Goal: Task Accomplishment & Management: Manage account settings

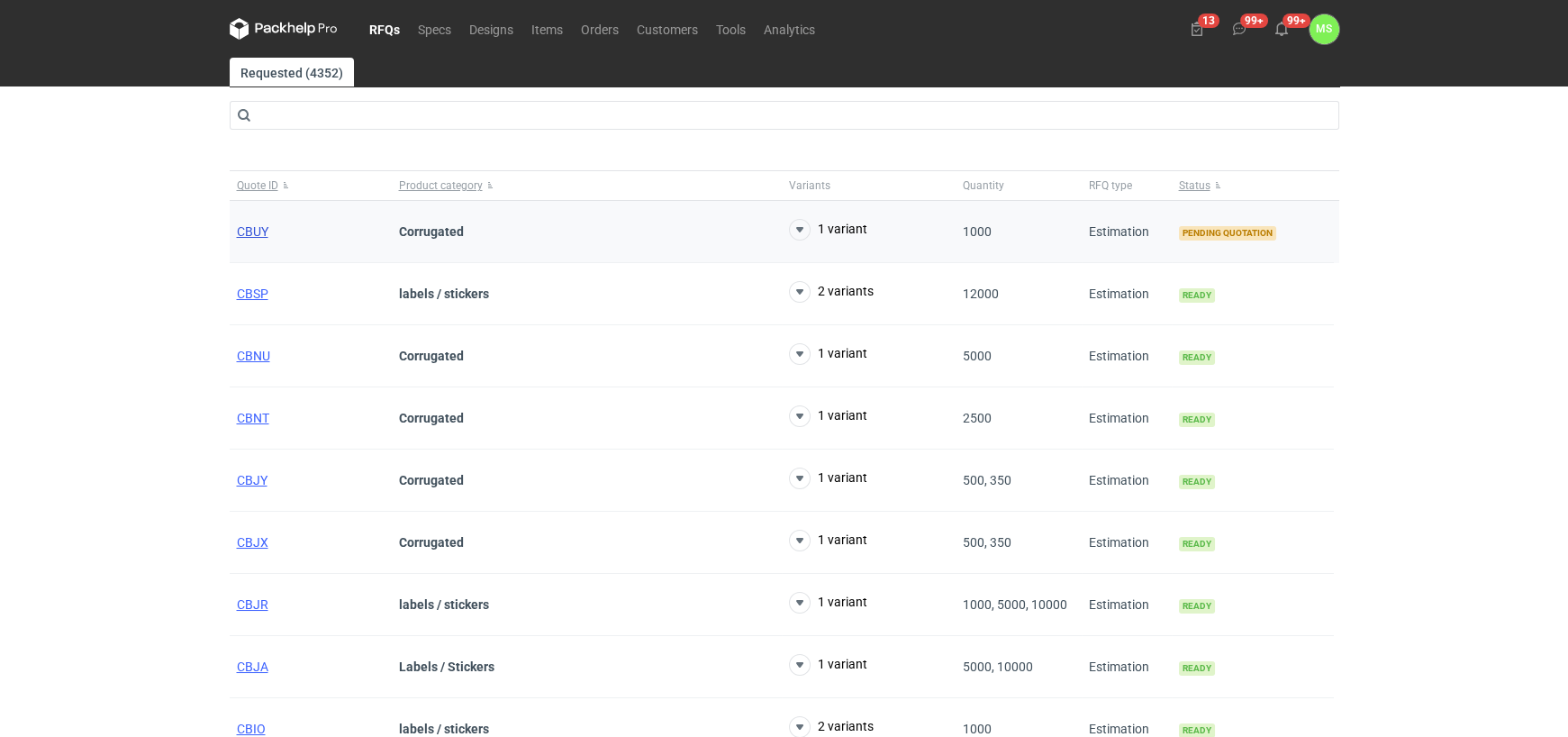
click at [249, 234] on span "CBUY" at bounding box center [252, 231] width 31 height 14
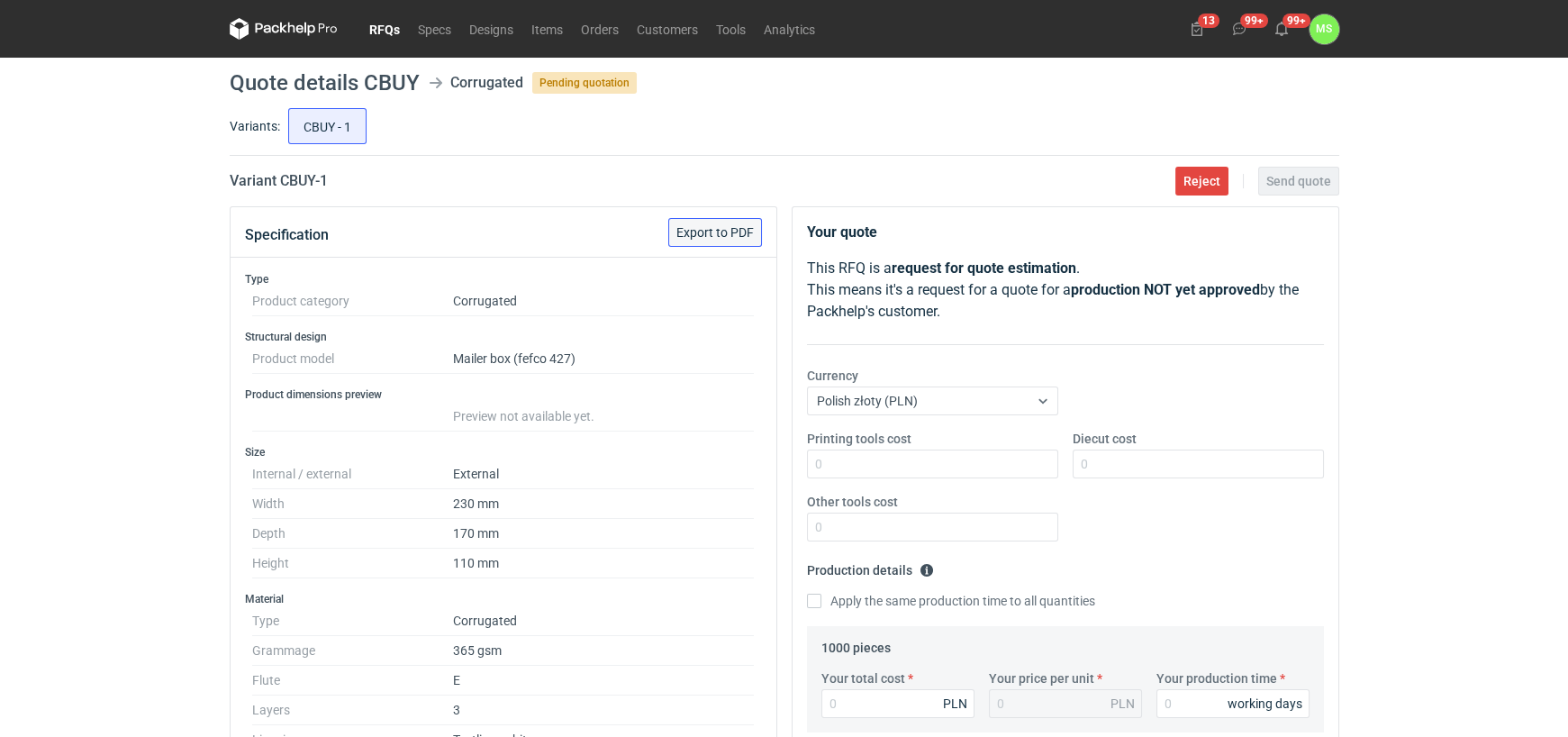
click at [690, 229] on span "Export to PDF" at bounding box center [715, 232] width 77 height 12
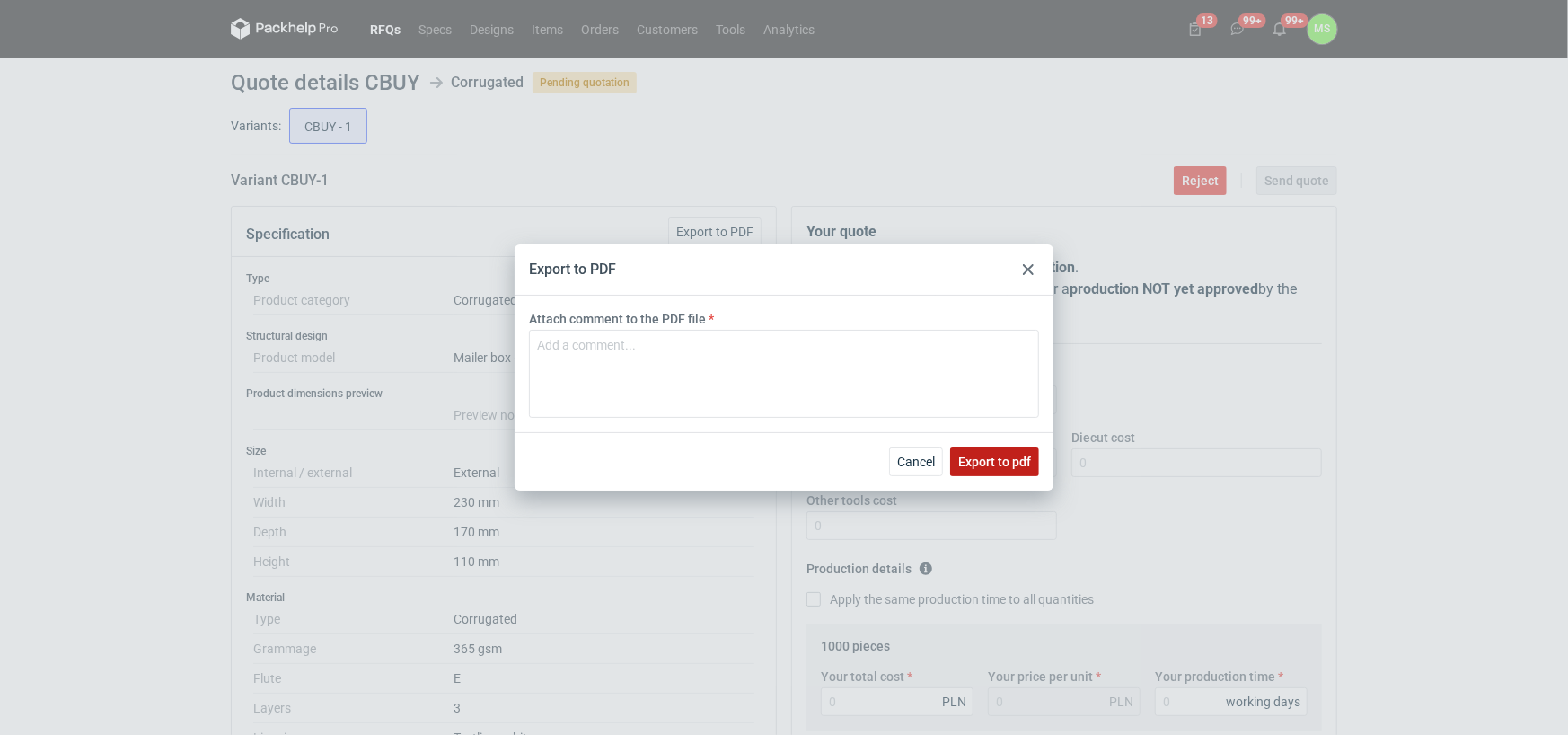
click at [985, 459] on span "Export to pdf" at bounding box center [994, 461] width 72 height 12
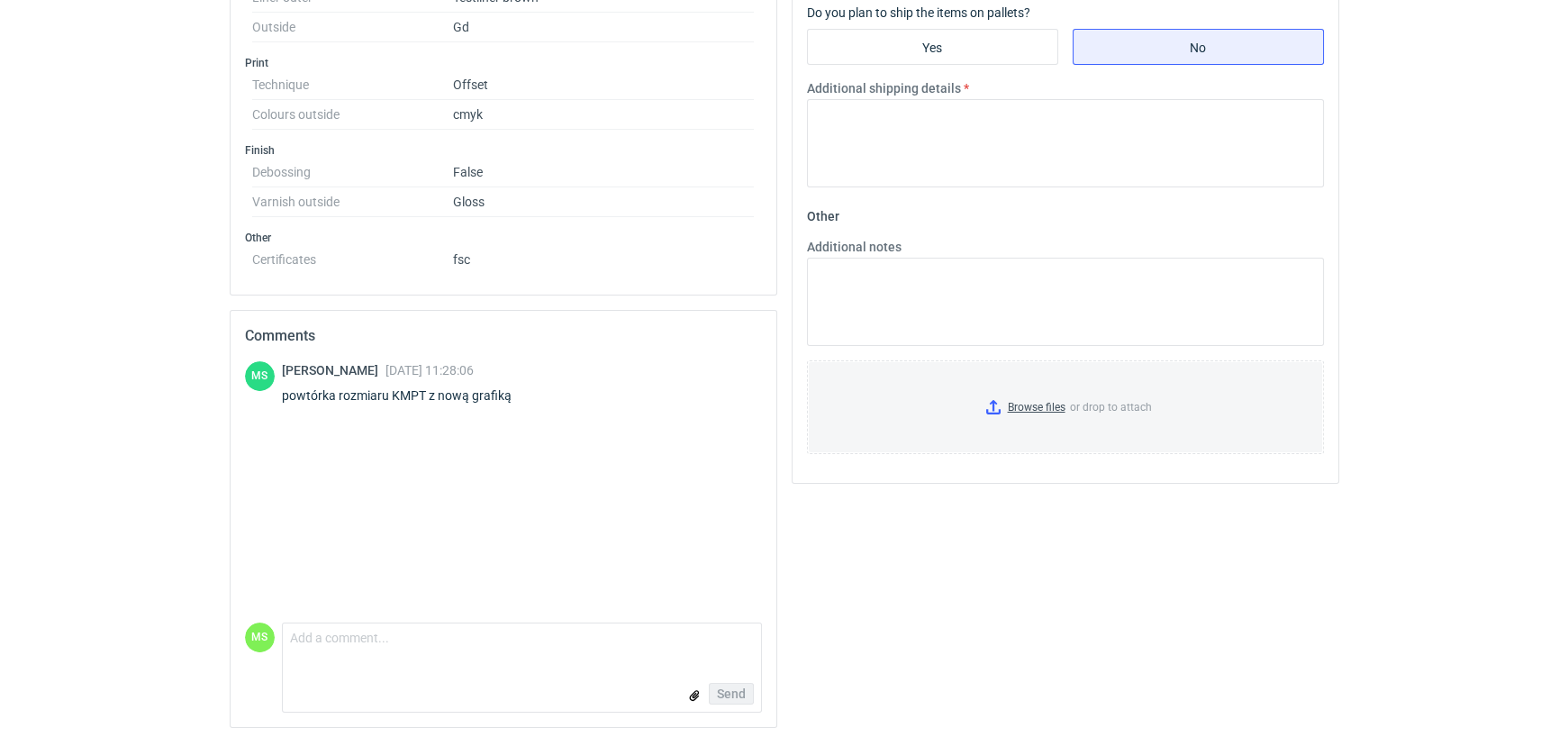
scroll to position [775, 0]
click at [532, 635] on textarea "Comment message" at bounding box center [522, 640] width 479 height 38
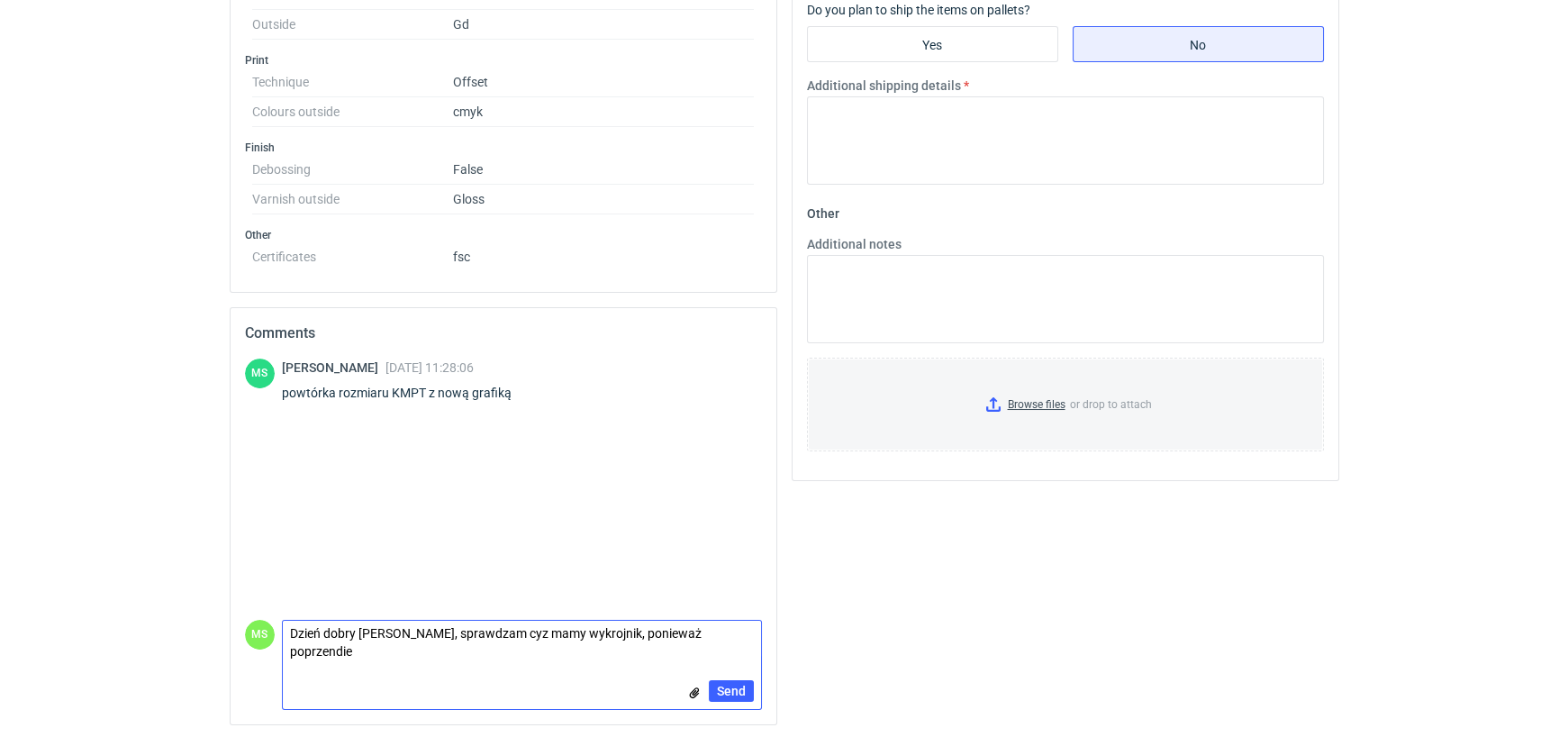
scroll to position [0, 0]
click at [728, 619] on textarea "Dzień dobry [PERSON_NAME], sprawdzam cyz mamy wykrojnik, ponieważ poprzendie mó…" at bounding box center [522, 633] width 479 height 51
drag, startPoint x: 290, startPoint y: 634, endPoint x: 304, endPoint y: 734, distance: 101.0
click at [290, 635] on textarea "Dzień dobry [PERSON_NAME], sprawdzam cyz mamy wykrojnik, ponieważ poprzednie mó…" at bounding box center [522, 633] width 479 height 51
click at [341, 639] on textarea "Dzień dobry [PERSON_NAME], sprawdzam cyz mamy wykrojnik, ponieważ poprzednie za…" at bounding box center [522, 633] width 479 height 51
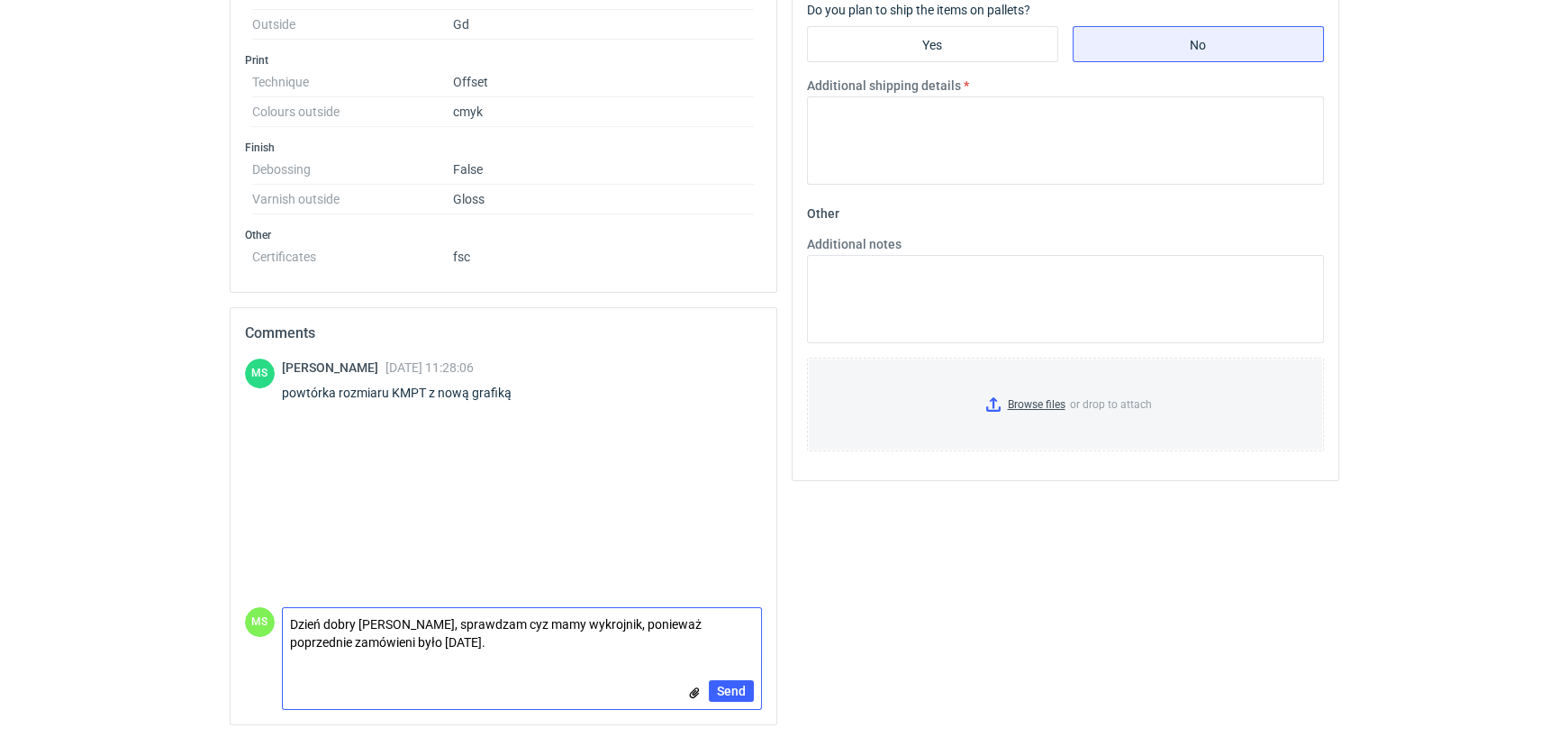
drag, startPoint x: 350, startPoint y: 640, endPoint x: 686, endPoint y: 620, distance: 336.6
click at [686, 620] on textarea "Dzień dobry [PERSON_NAME], sprawdzam cyz mamy wykrojnik, ponieważ poprzednie za…" at bounding box center [522, 633] width 479 height 51
click at [522, 614] on textarea "Dzień dobry [PERSON_NAME], sprawdzam cyz mamy wykrojnik, ponieważ KMPT było [DA…" at bounding box center [522, 633] width 479 height 51
type textarea "Dzień dobry [PERSON_NAME], sprawdzam czy mamy wykrojnik, ponieważ KMPT było [DA…"
click at [733, 687] on span "Send" at bounding box center [731, 691] width 29 height 12
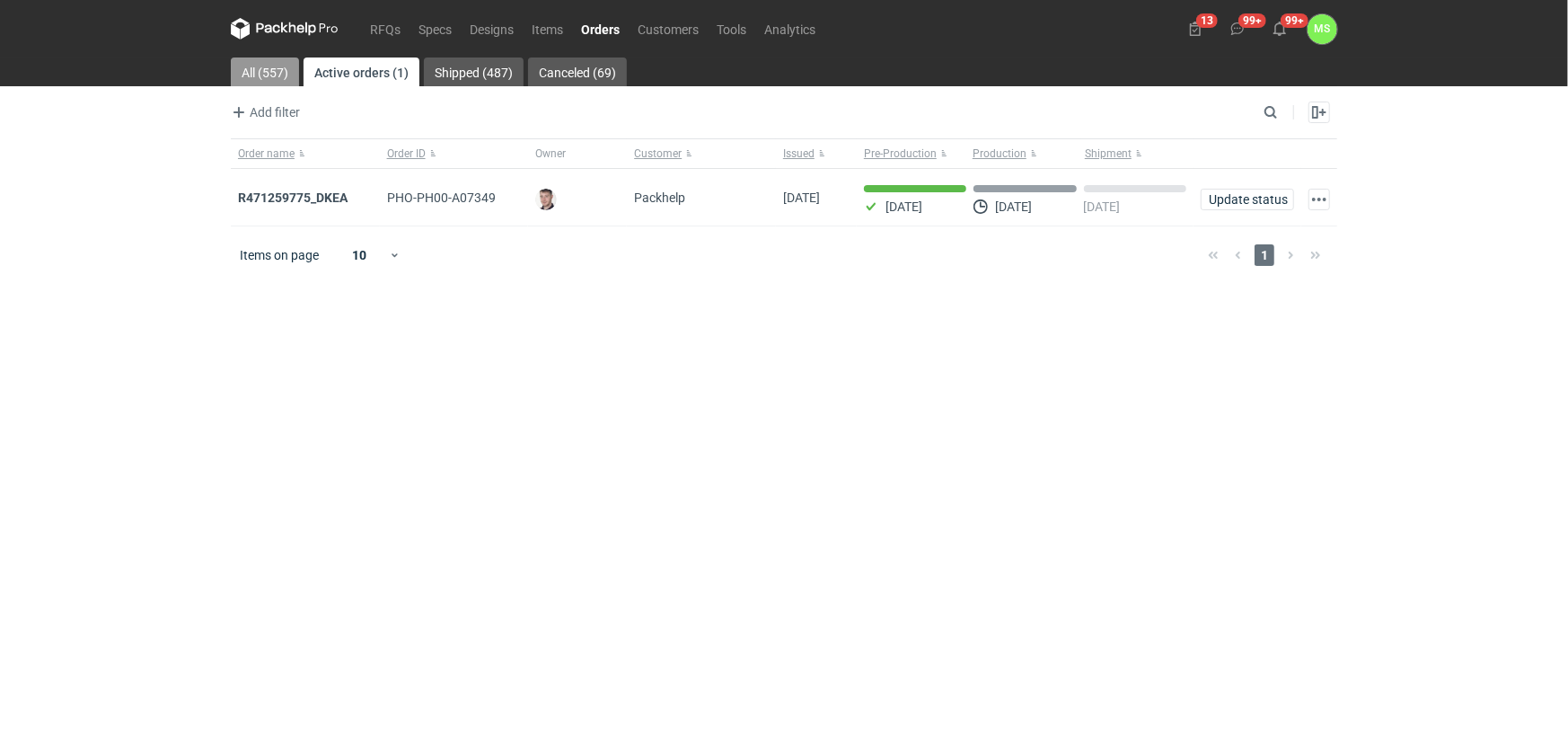
click at [256, 68] on link "All (557)" at bounding box center [265, 71] width 69 height 29
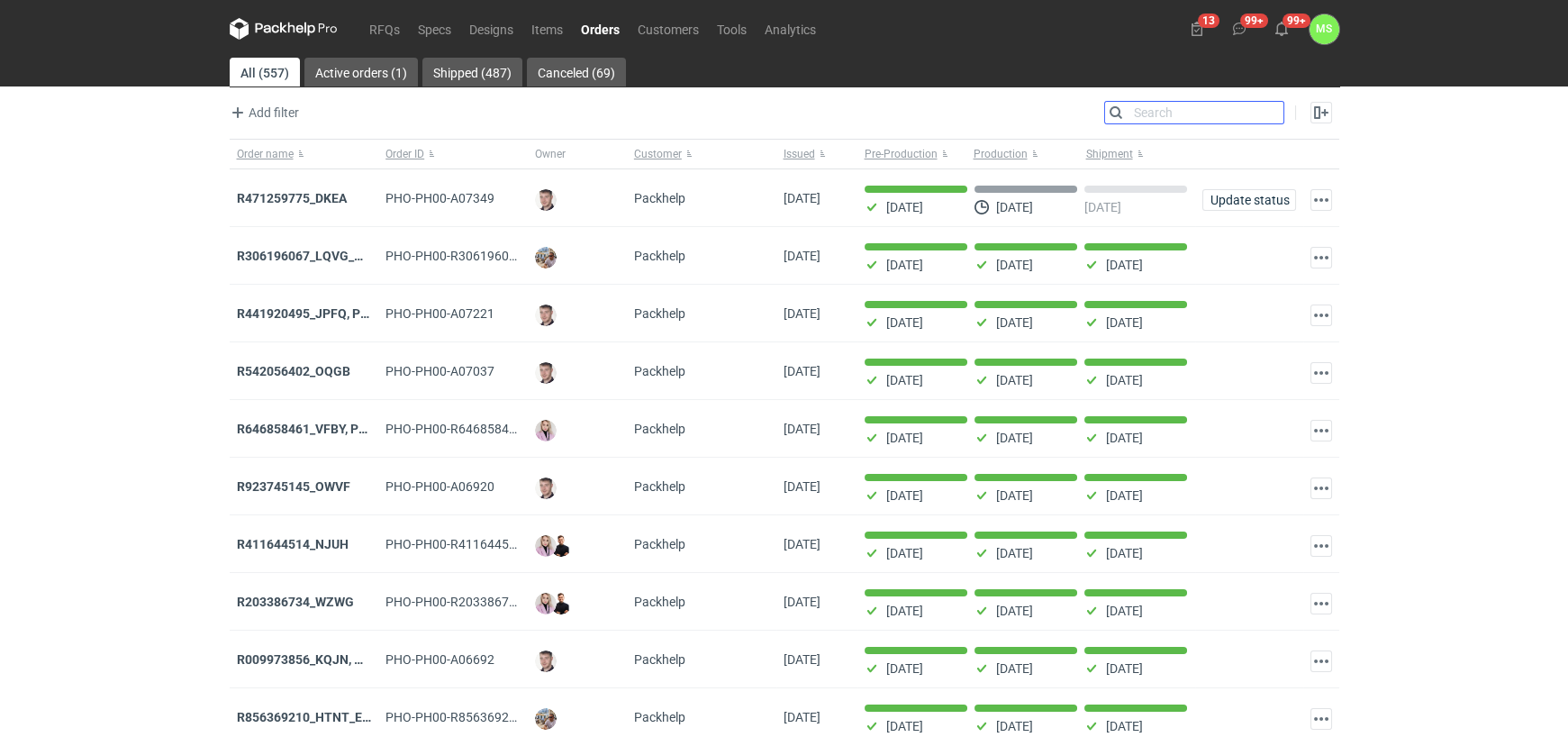
click at [1273, 110] on input "Search" at bounding box center [1194, 112] width 178 height 22
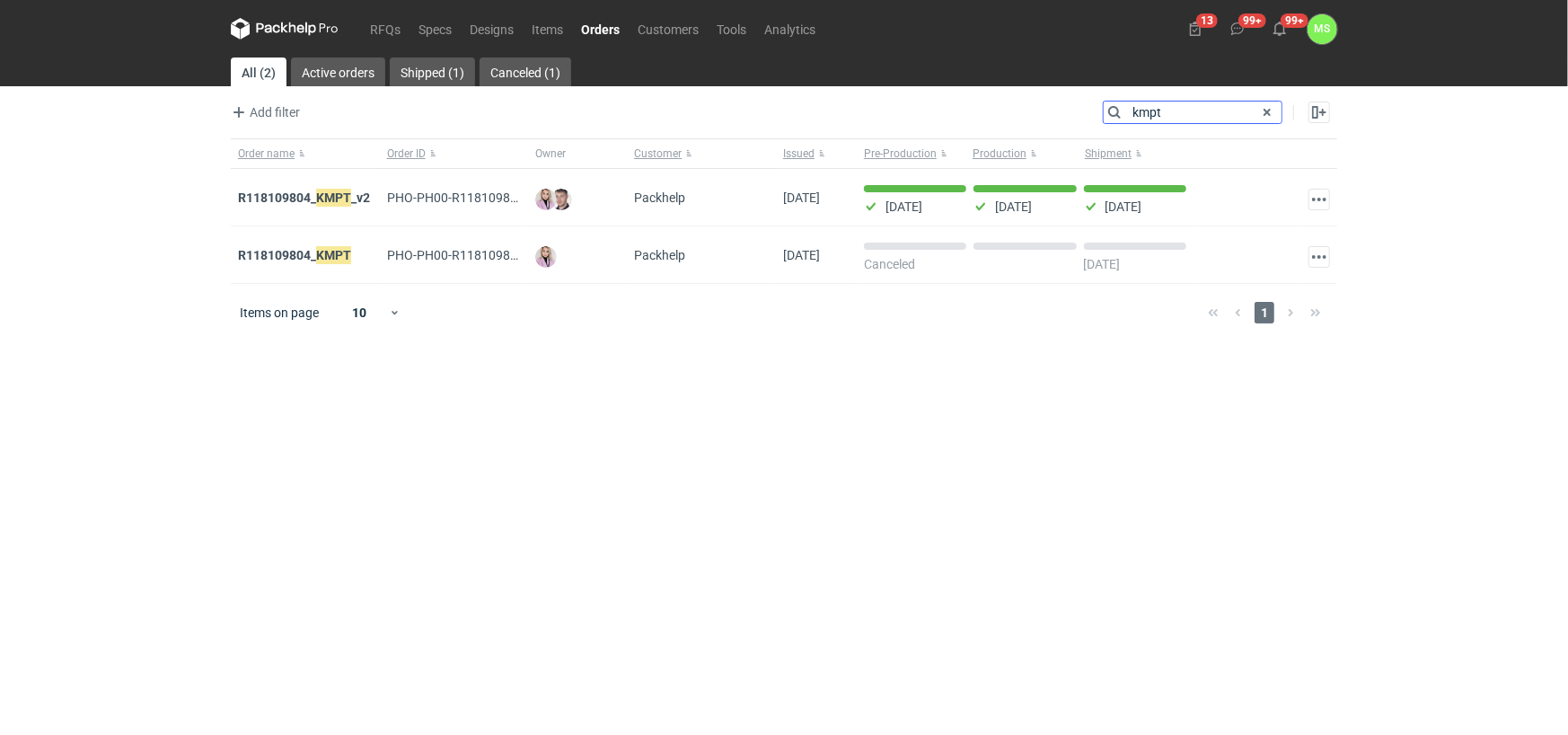
type input "kmpt"
click at [339, 195] on em "KMPT" at bounding box center [334, 197] width 35 height 20
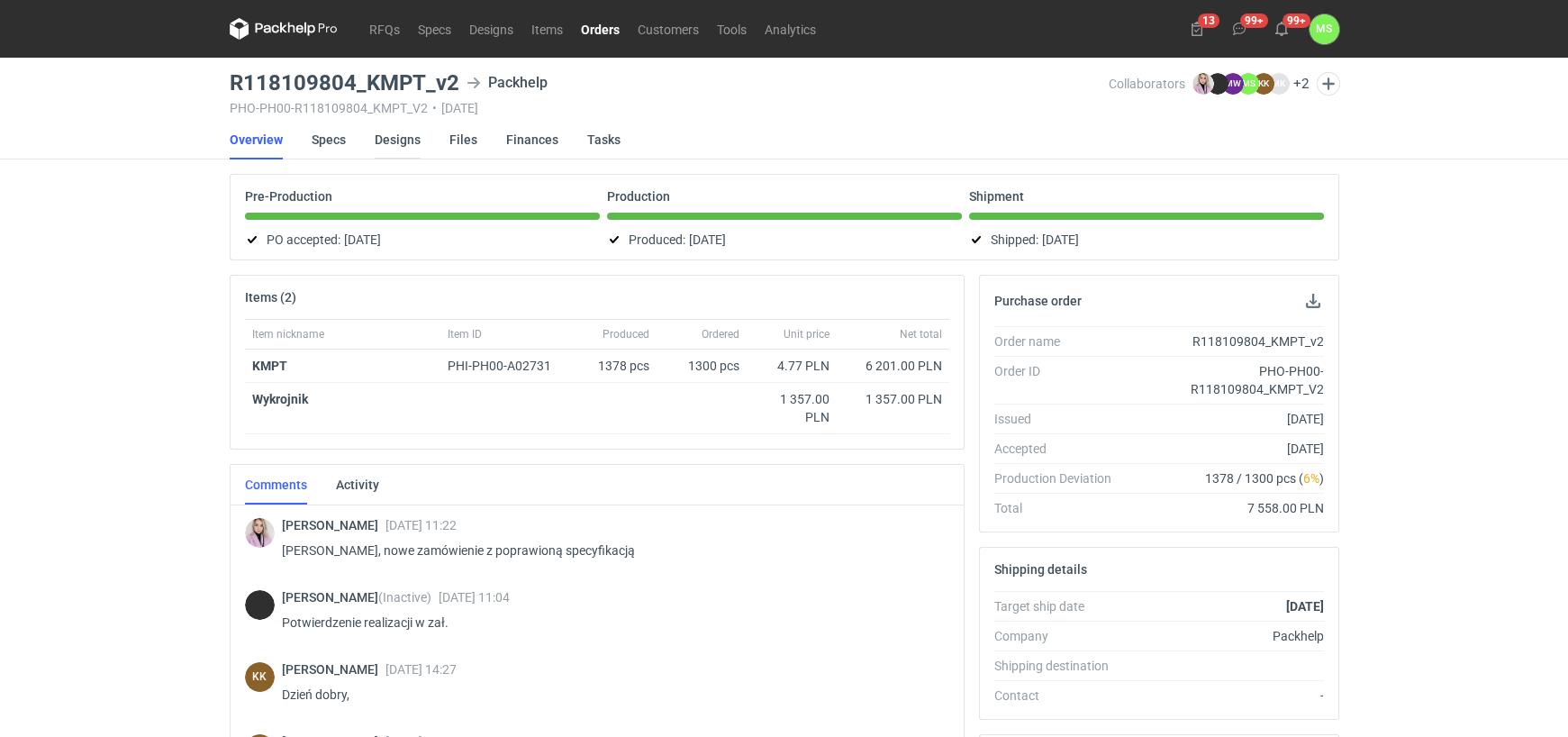
click at [404, 143] on link "Designs" at bounding box center [398, 139] width 46 height 40
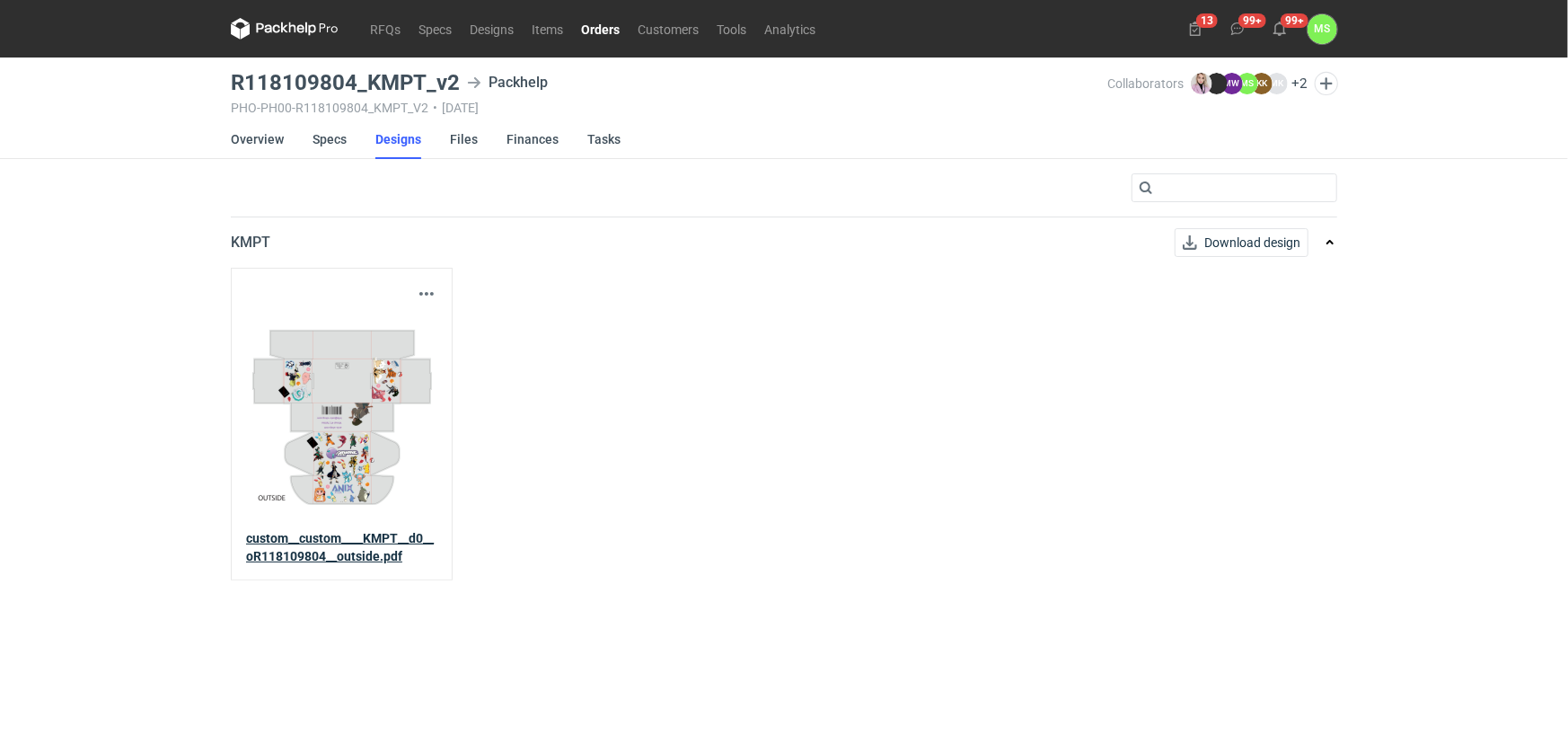
click at [381, 538] on strong "custom__custom____KMPT__d0__oR118109804__outside.pdf" at bounding box center [340, 547] width 188 height 32
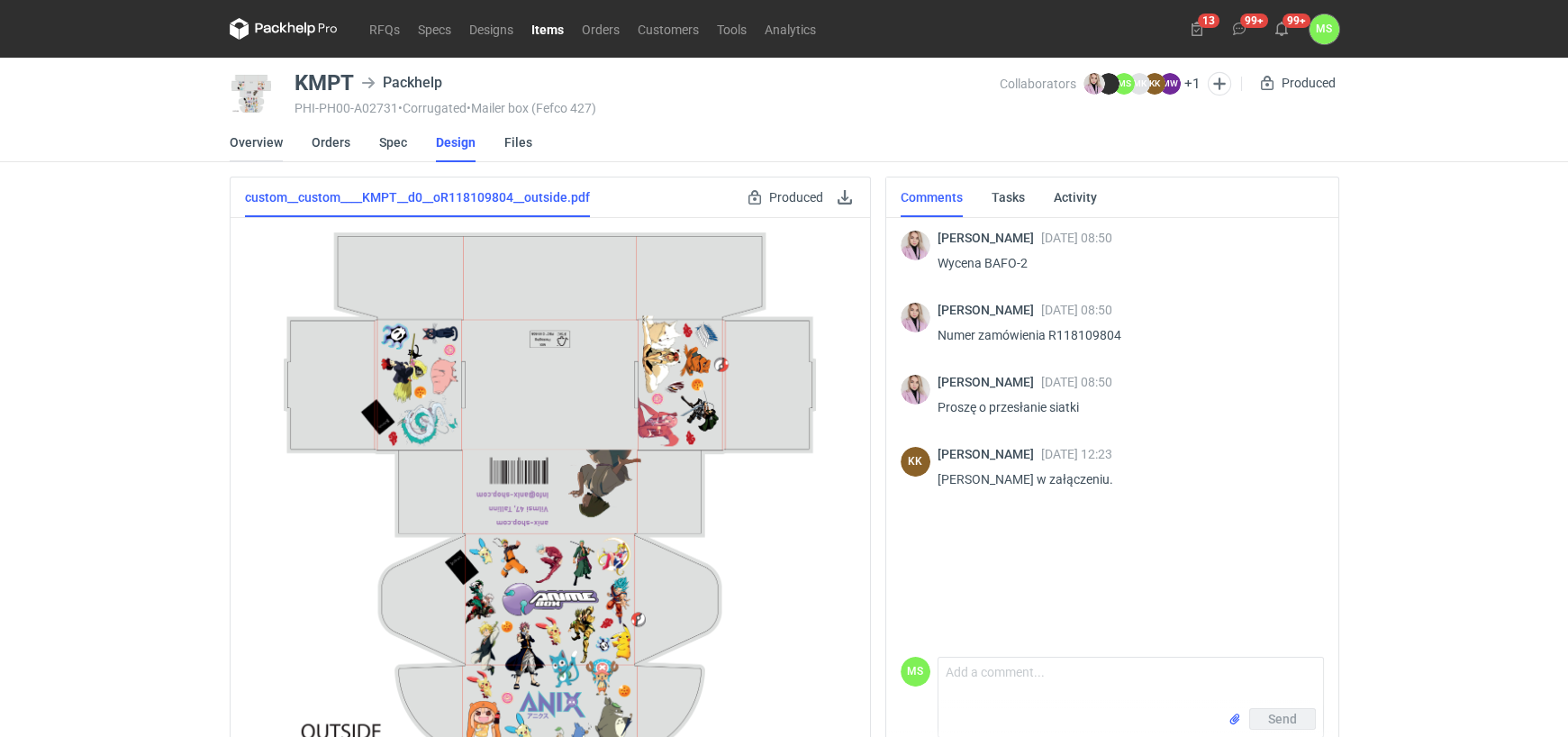
click at [269, 143] on link "Overview" at bounding box center [256, 142] width 53 height 40
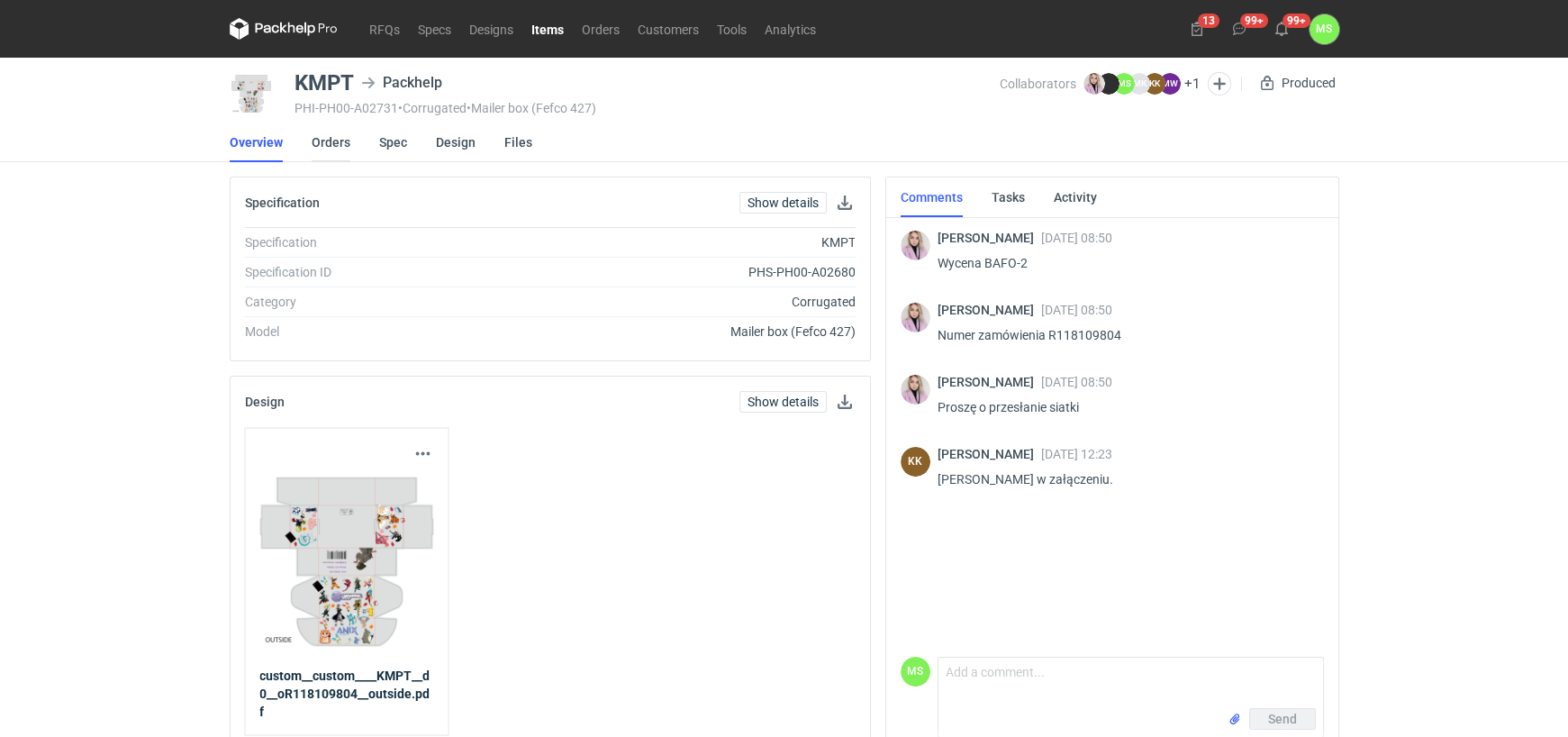
click at [331, 142] on link "Orders" at bounding box center [331, 142] width 39 height 40
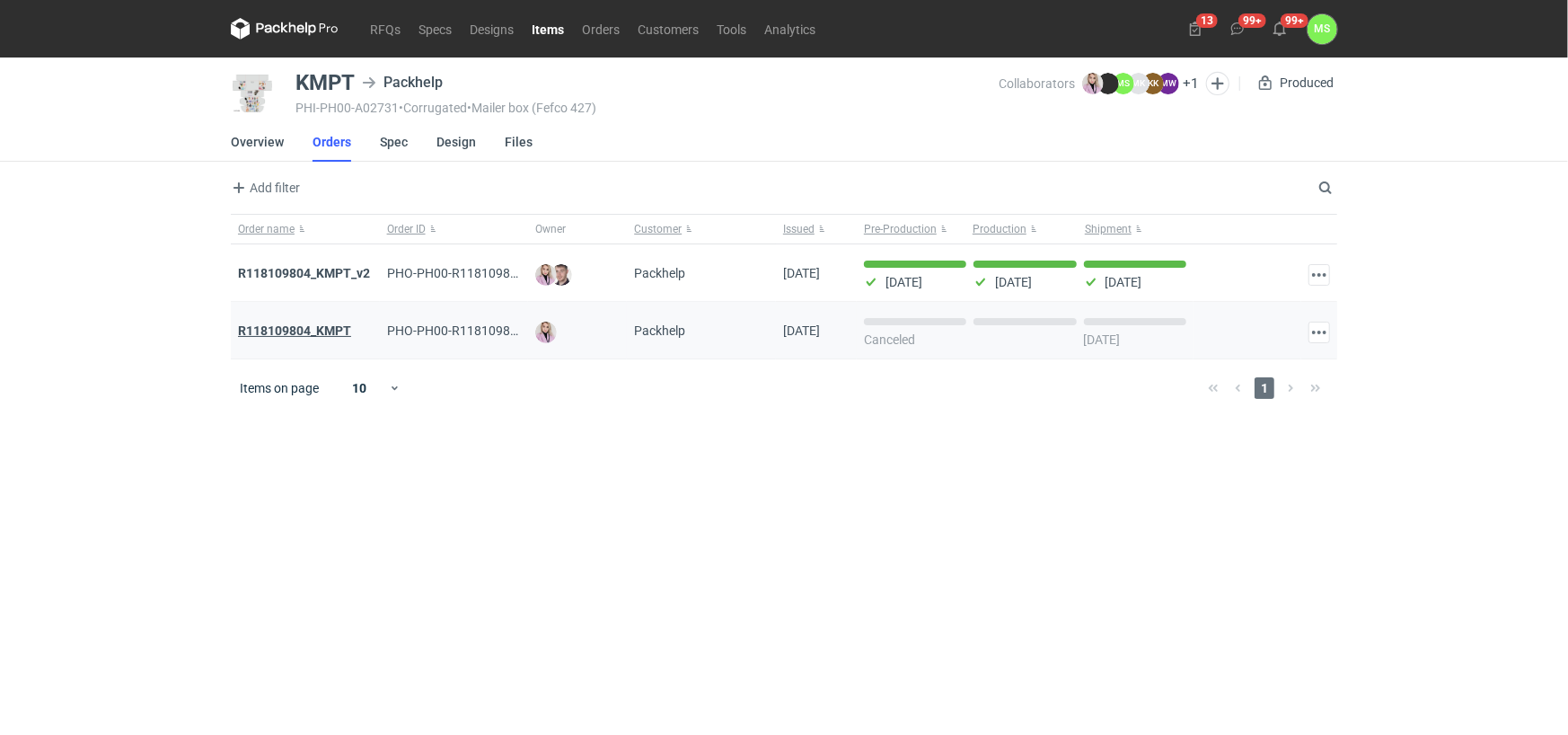
click at [324, 331] on strong "R118109804_KMPT" at bounding box center [294, 330] width 113 height 14
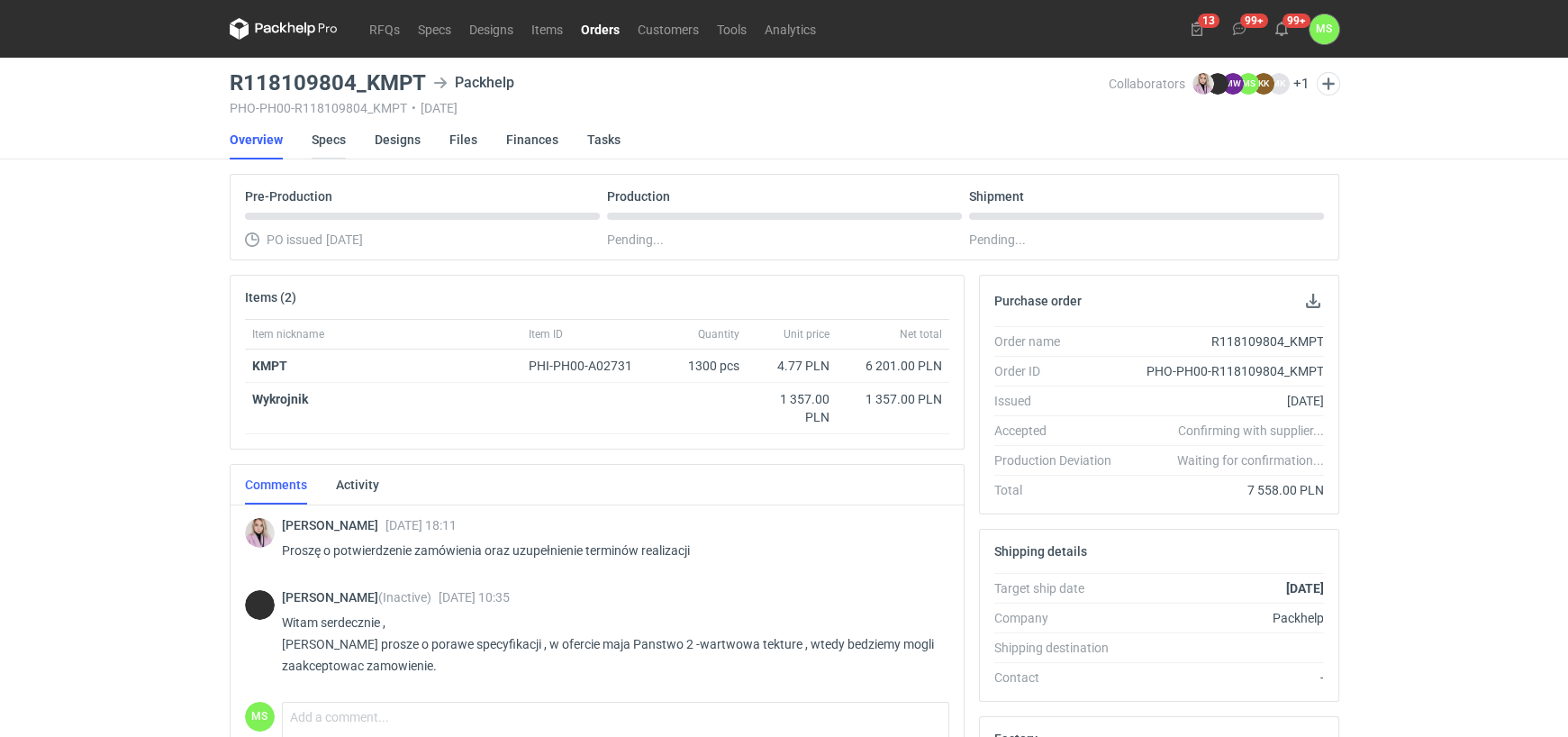
click at [332, 141] on link "Specs" at bounding box center [329, 139] width 34 height 40
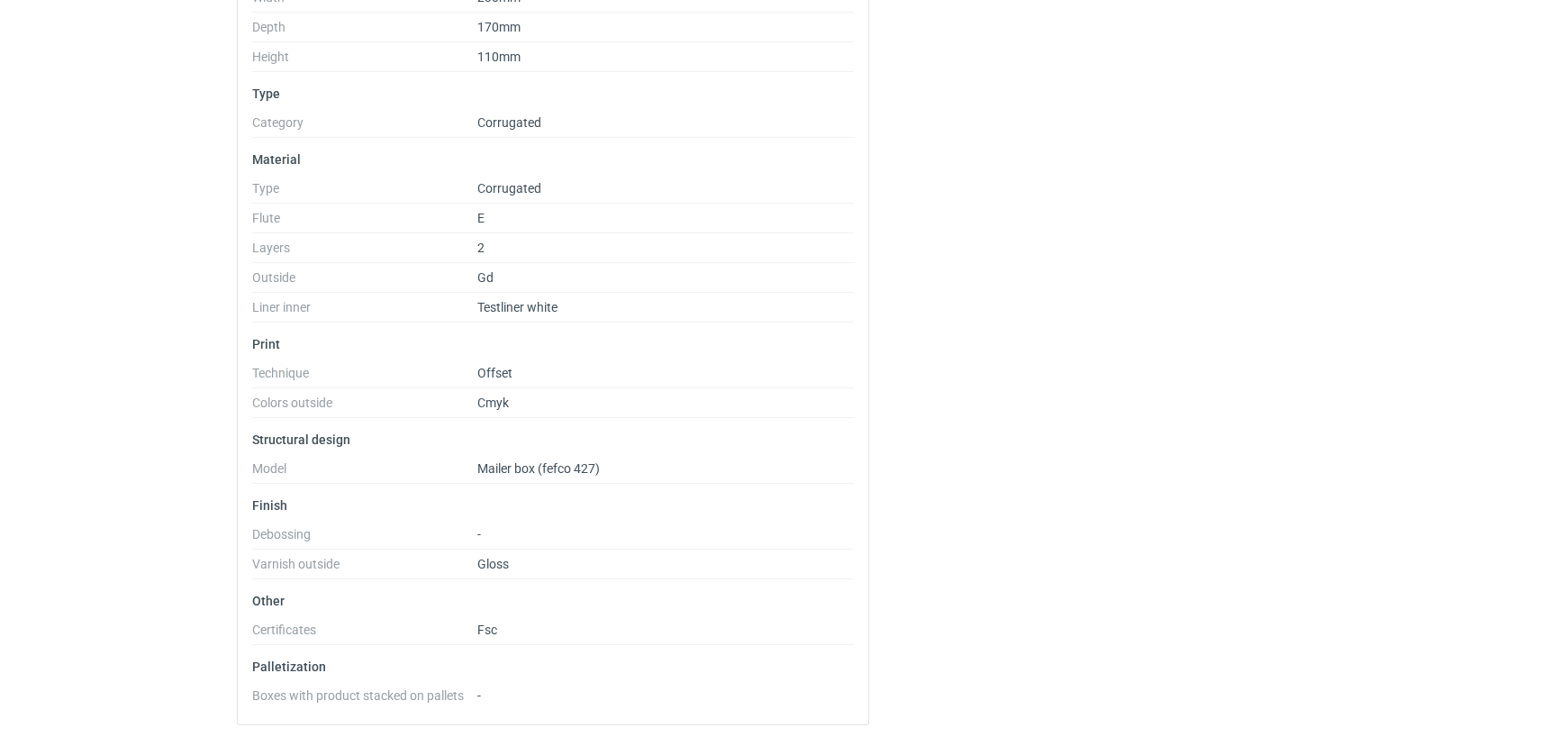
scroll to position [469, 0]
click at [1013, 280] on div "KMPT Produced Spec has been produced and cannot be edited Basic info Spec name …" at bounding box center [785, 270] width 1110 height 941
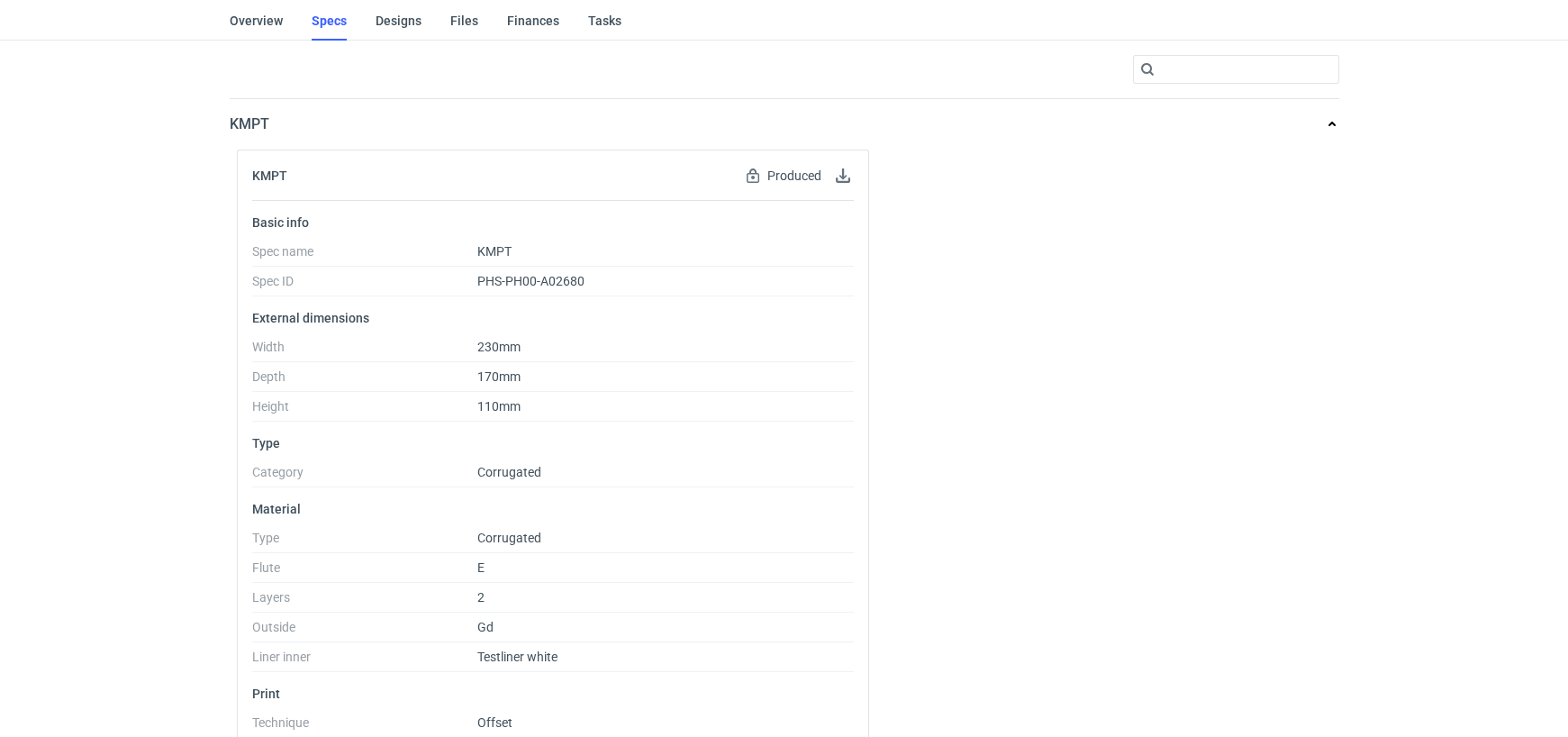
scroll to position [0, 0]
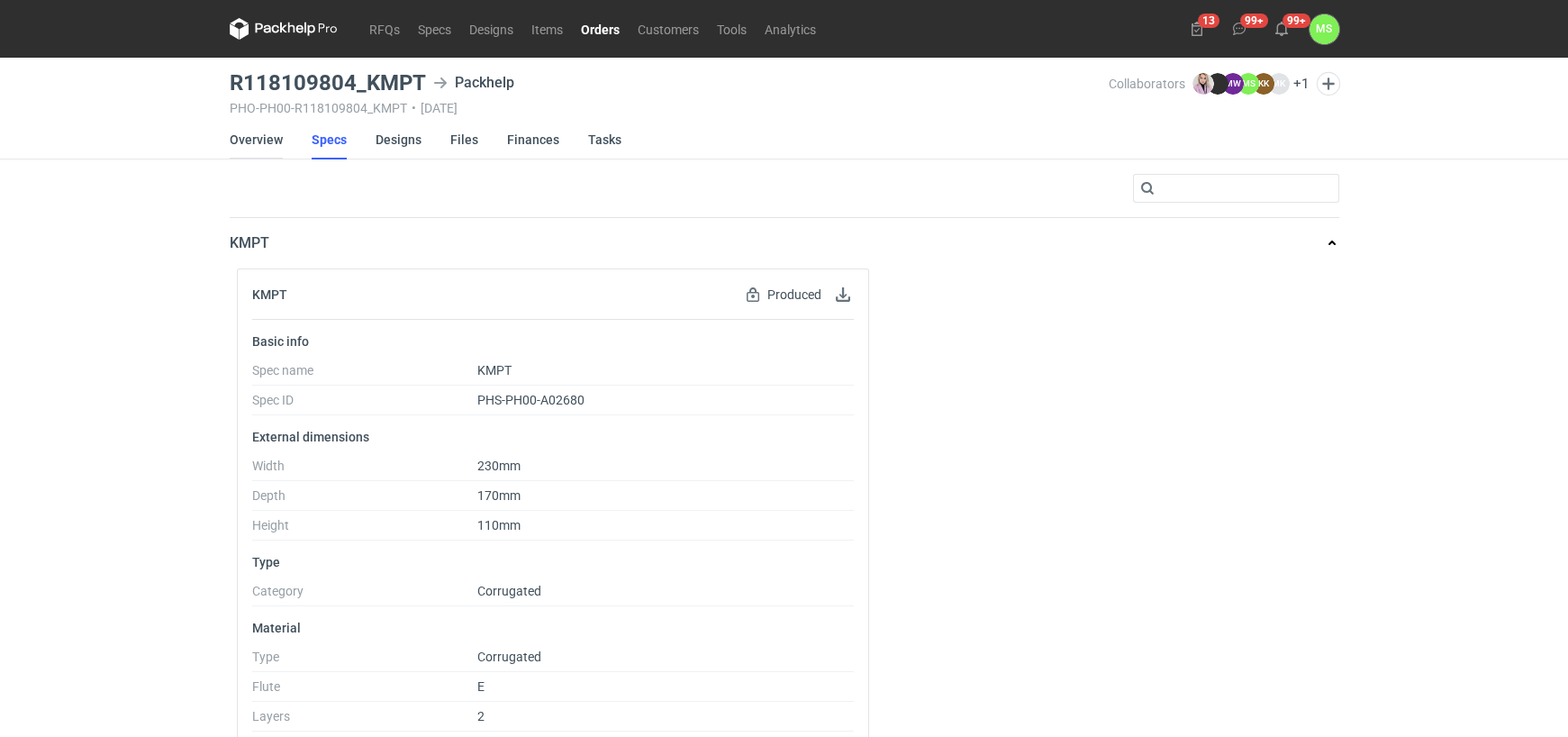
click at [256, 139] on link "Overview" at bounding box center [256, 139] width 53 height 40
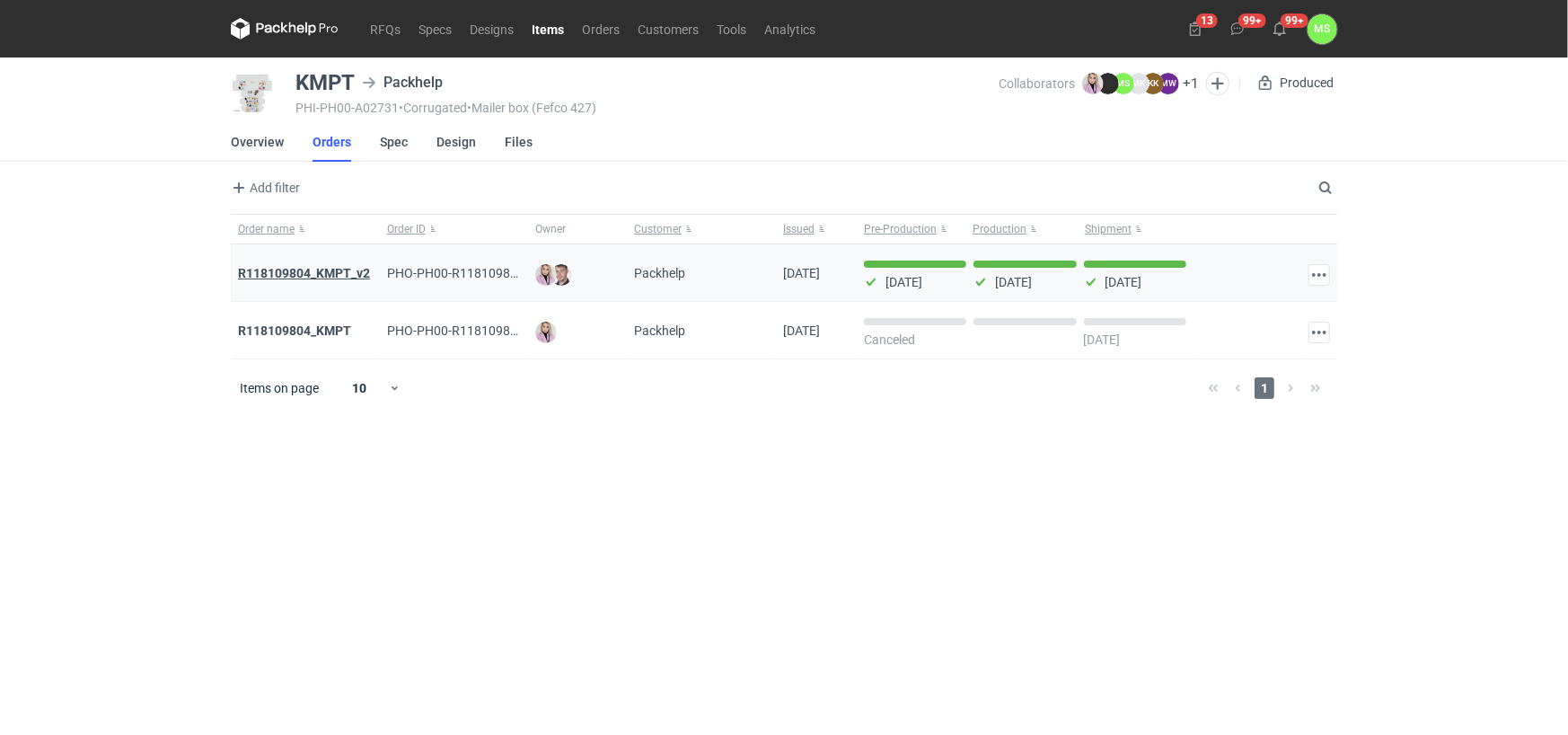
click at [328, 274] on strong "R118109804_KMPT_v2" at bounding box center [303, 273] width 132 height 14
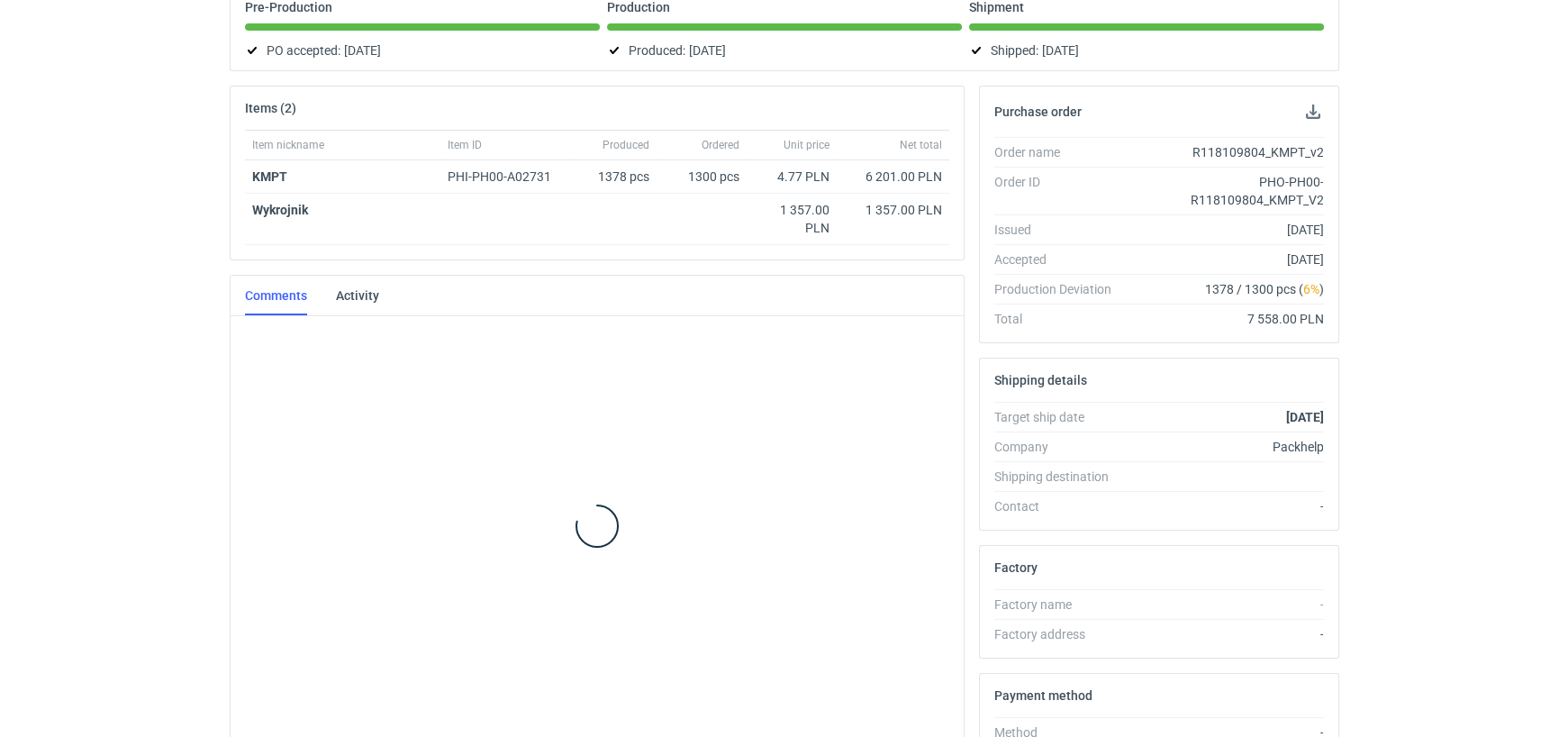
scroll to position [668, 0]
